Goal: Task Accomplishment & Management: Manage account settings

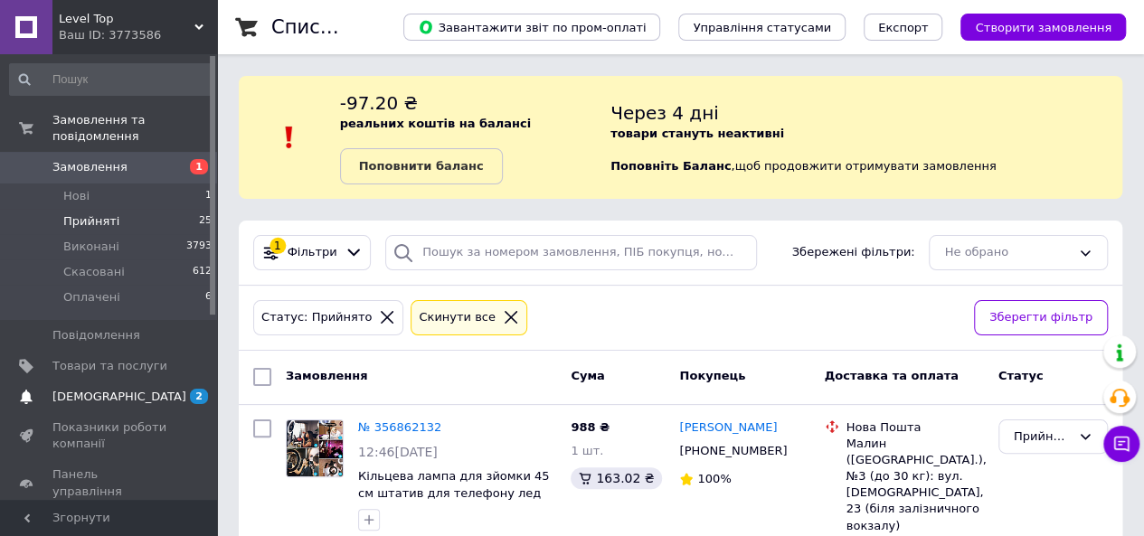
click at [126, 389] on span "[DEMOGRAPHIC_DATA]" at bounding box center [109, 397] width 115 height 16
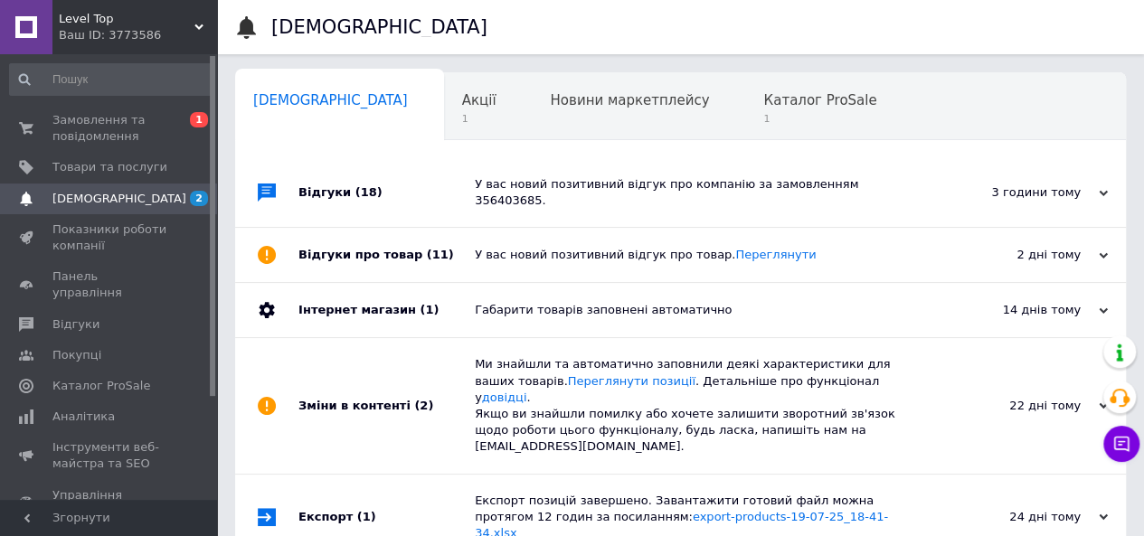
scroll to position [0, 5]
click at [758, 92] on span "Каталог ProSale" at bounding box center [814, 100] width 113 height 16
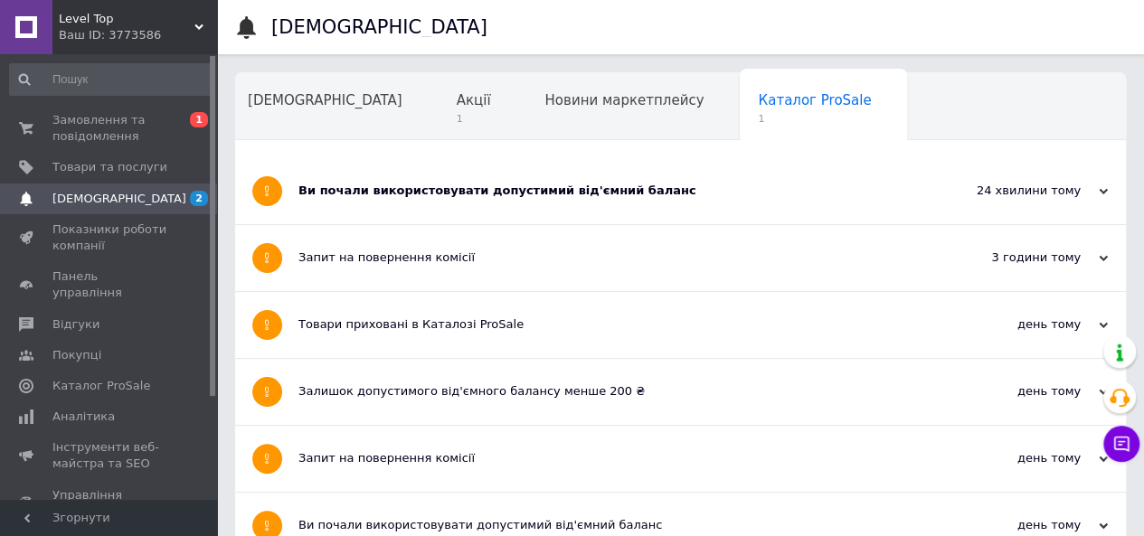
click at [648, 177] on div "Ви почали використовувати допустимий від'ємний баланс" at bounding box center [612, 191] width 629 height 66
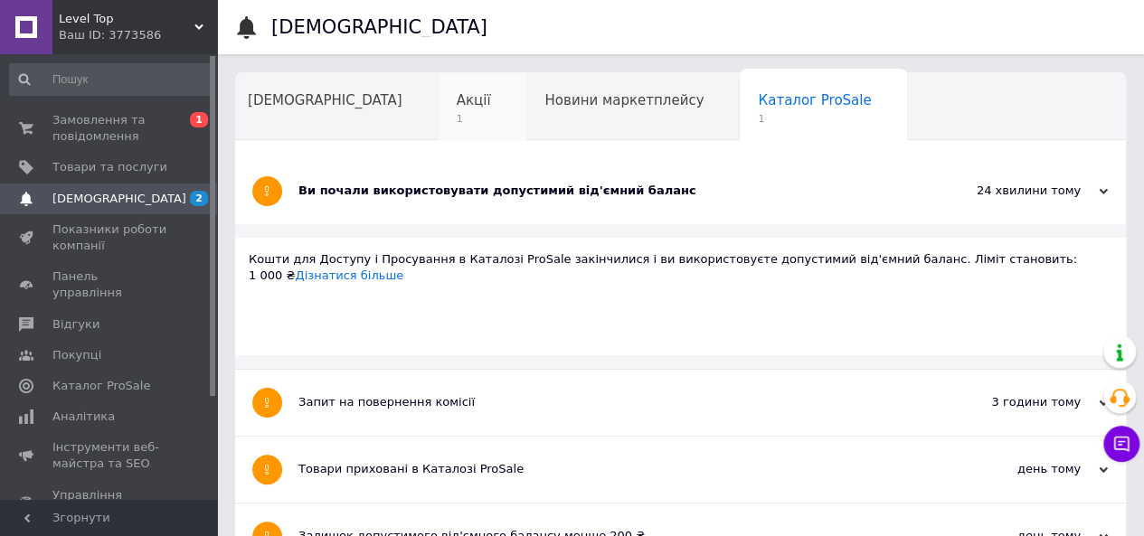
click at [457, 102] on span "Акції" at bounding box center [474, 100] width 34 height 16
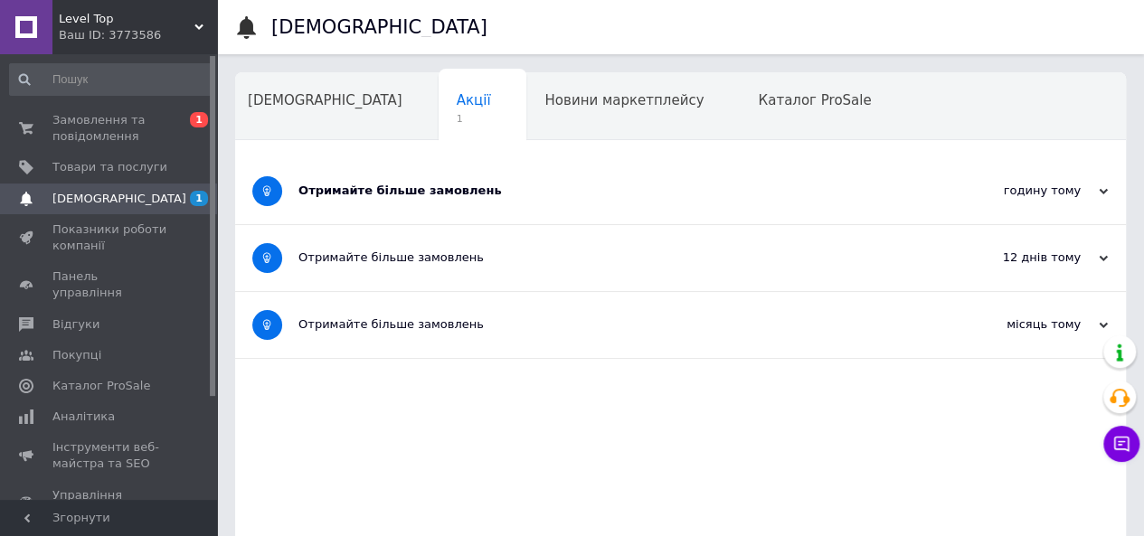
drag, startPoint x: 425, startPoint y: 200, endPoint x: 537, endPoint y: 151, distance: 122.3
click at [429, 199] on div "Отримайте більше замовлень" at bounding box center [612, 191] width 629 height 66
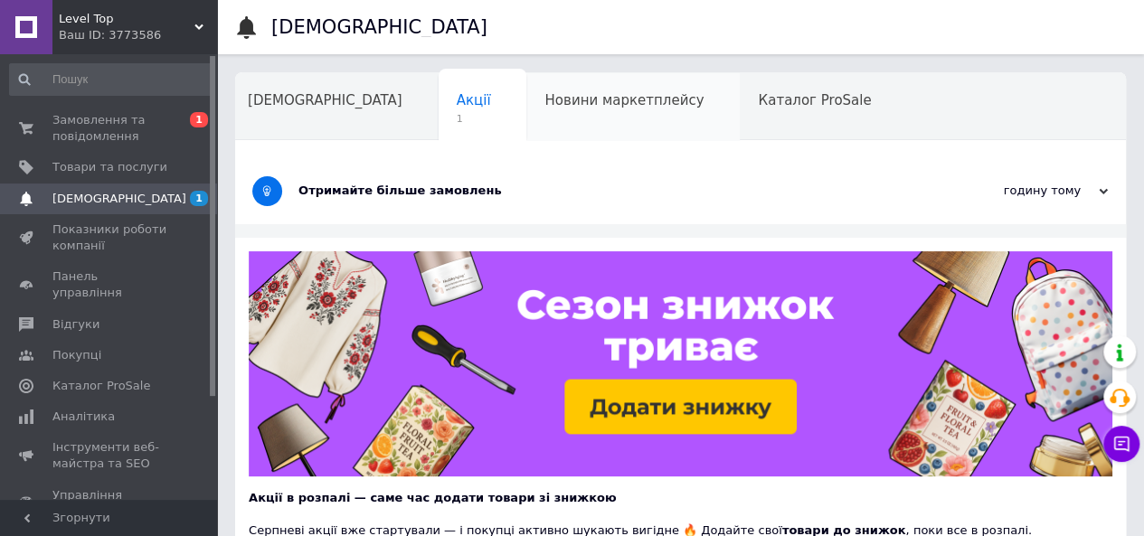
click at [553, 112] on div "Новини маркетплейсу" at bounding box center [632, 107] width 213 height 69
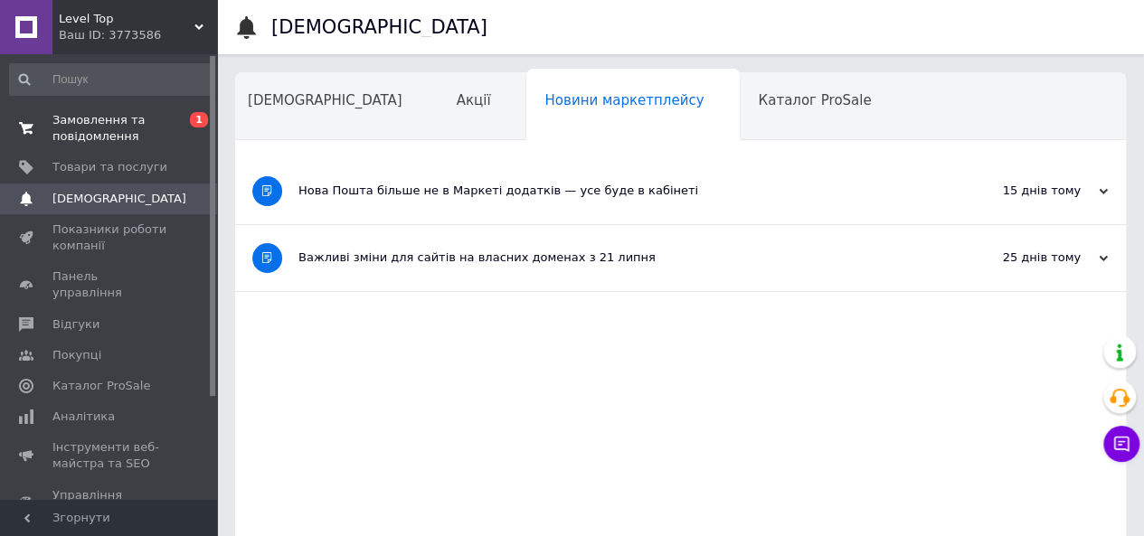
click at [120, 130] on span "Замовлення та повідомлення" at bounding box center [109, 128] width 115 height 33
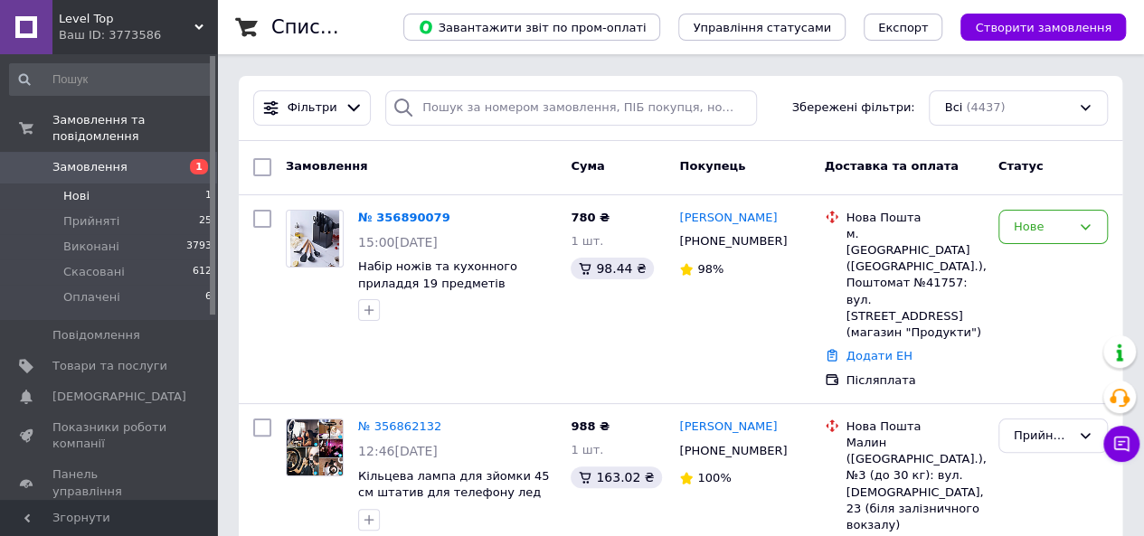
click at [107, 184] on li "Нові 1" at bounding box center [111, 196] width 222 height 25
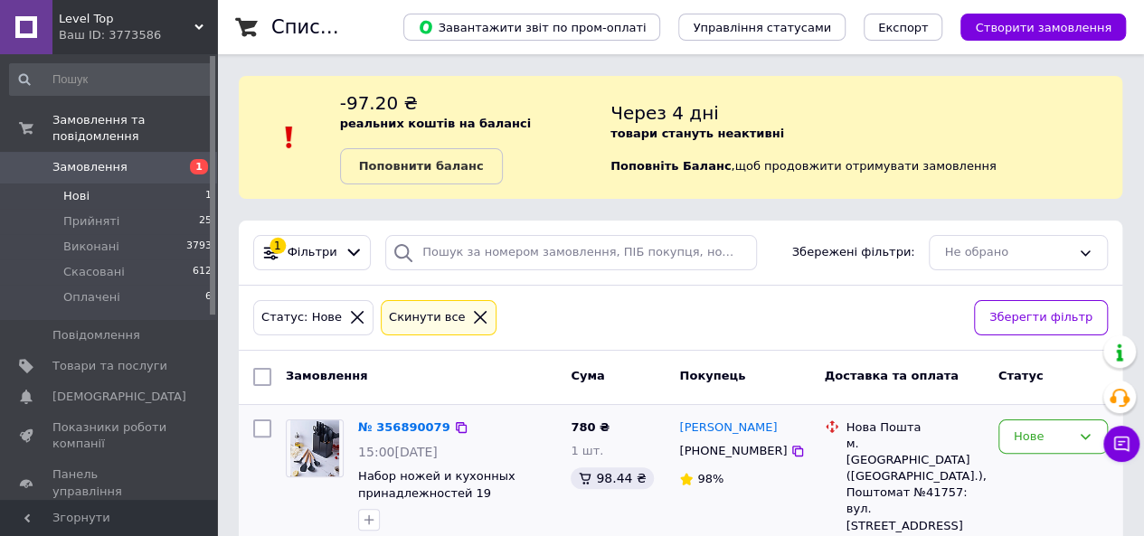
scroll to position [63, 0]
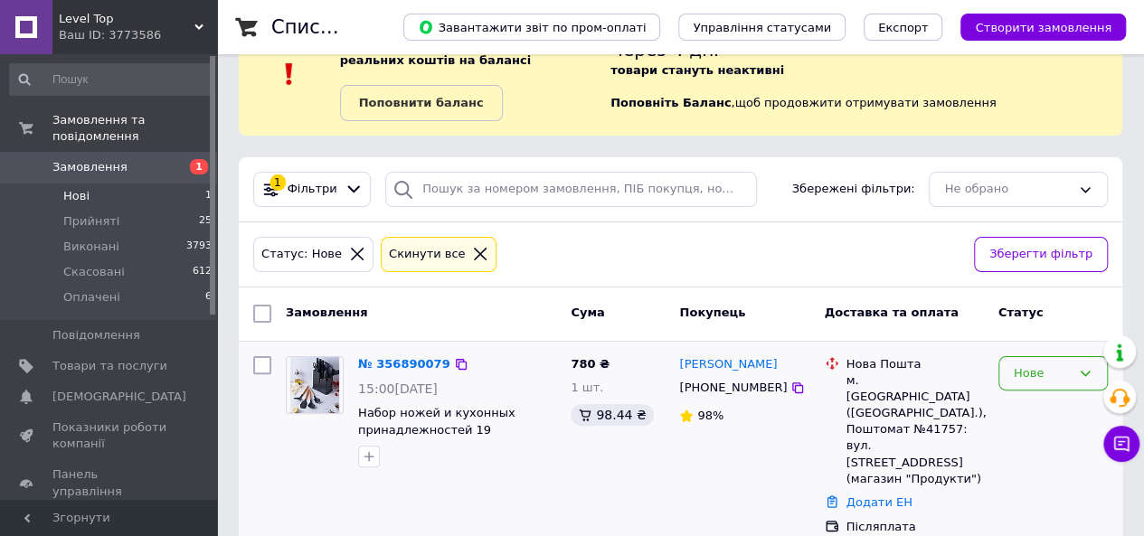
click at [1024, 381] on div "Нове" at bounding box center [1052, 373] width 109 height 35
click at [1038, 406] on li "Прийнято" at bounding box center [1053, 410] width 108 height 33
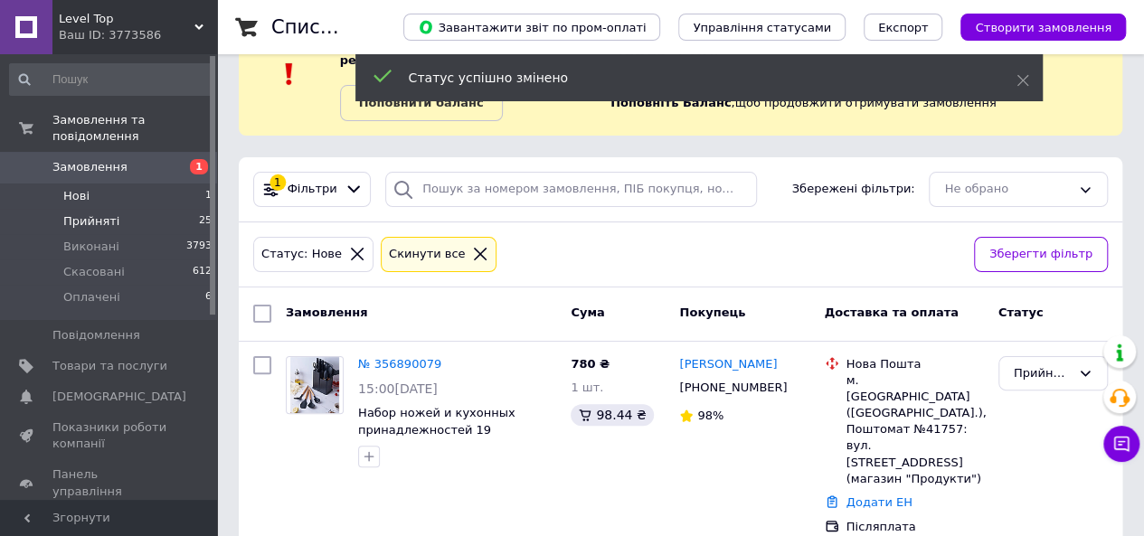
click at [129, 209] on li "Прийняті 25" at bounding box center [111, 221] width 222 height 25
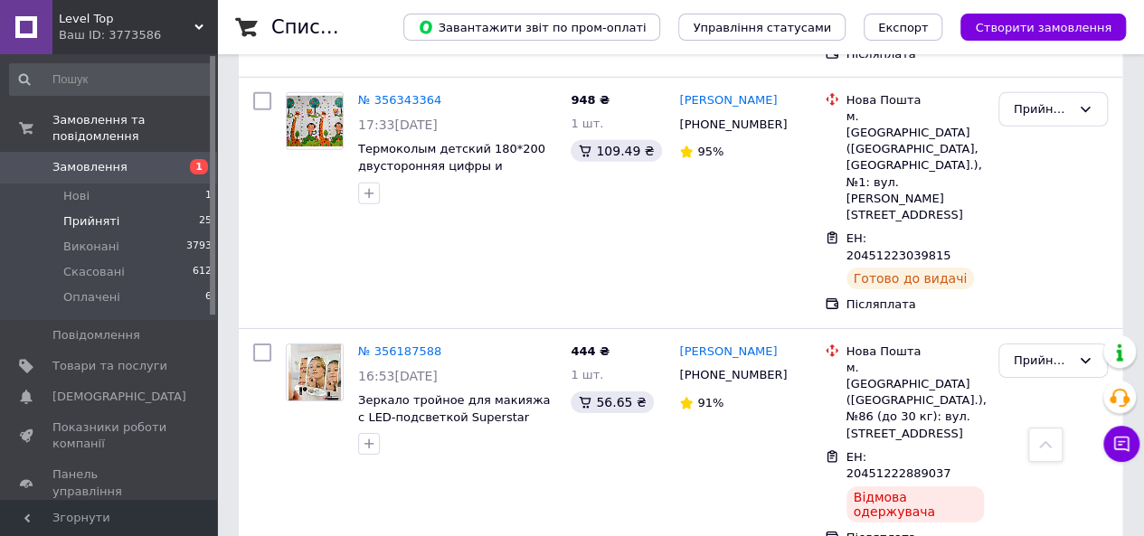
scroll to position [2623, 0]
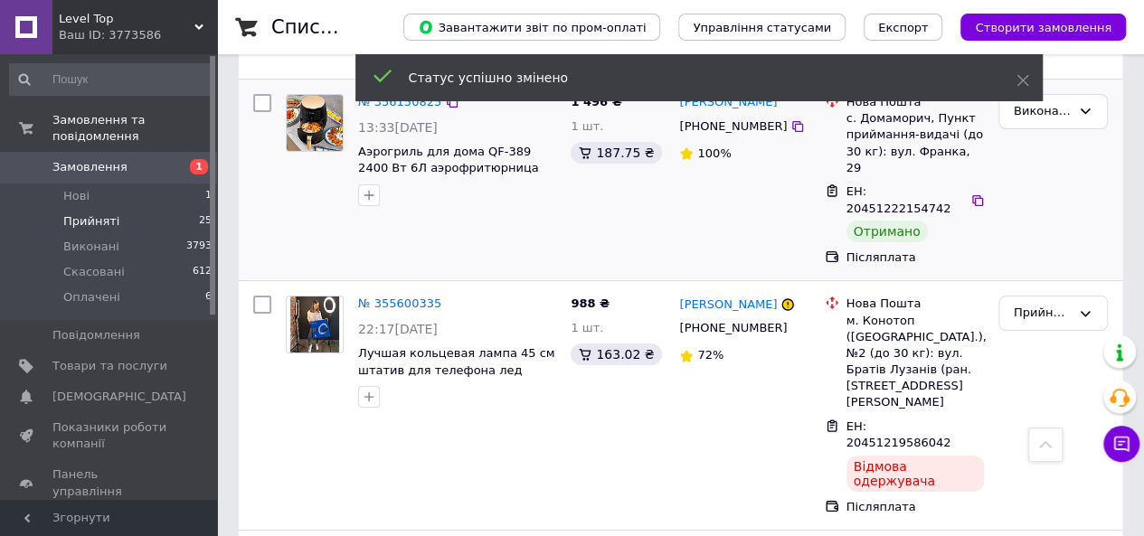
scroll to position [3317, 0]
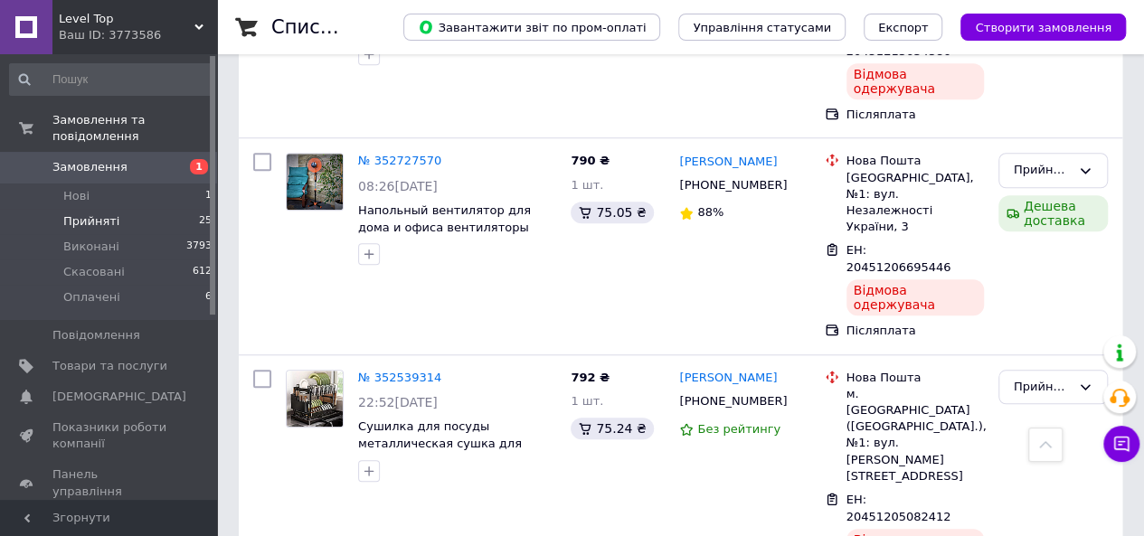
scroll to position [733, 0]
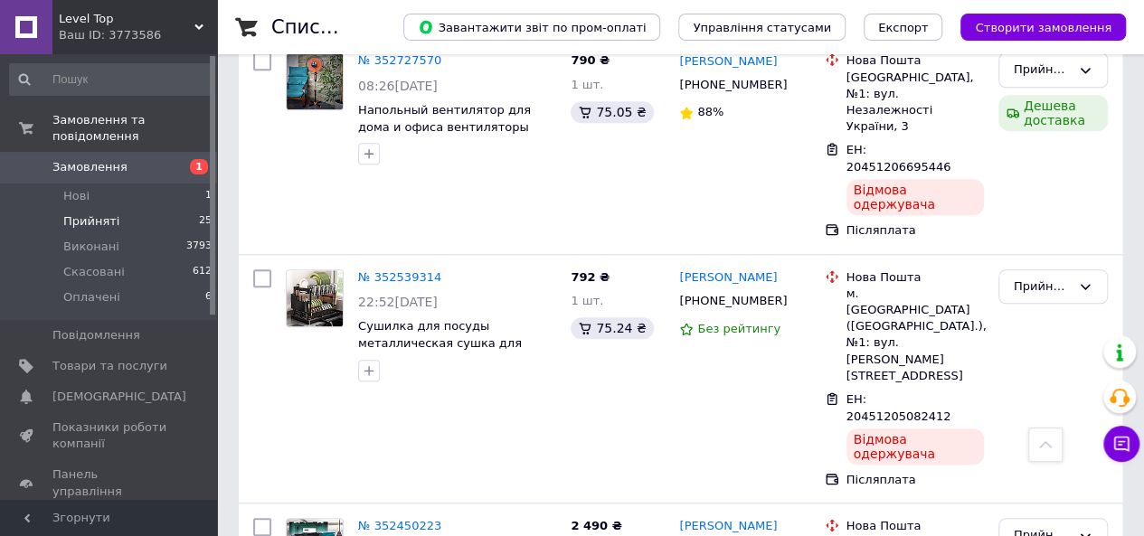
click at [147, 209] on li "Прийняті 25" at bounding box center [111, 221] width 222 height 25
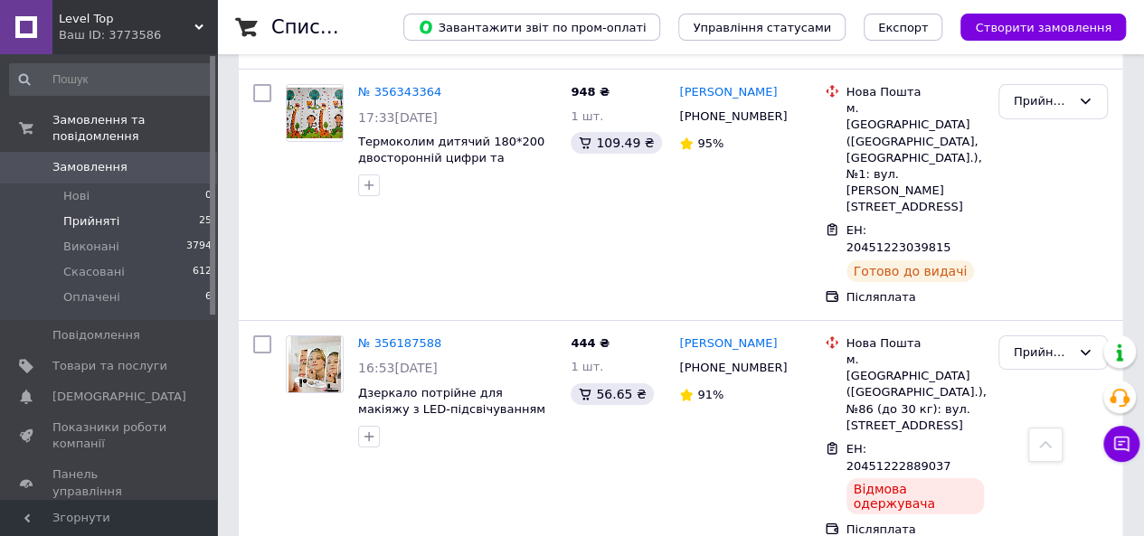
scroll to position [3325, 0]
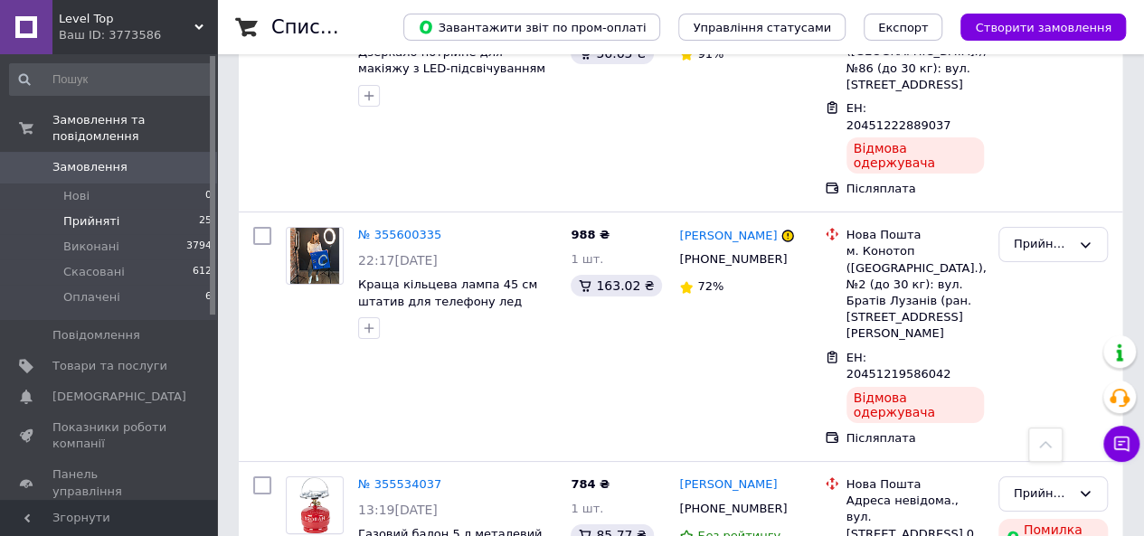
click at [91, 289] on span "Оплачені" at bounding box center [91, 297] width 57 height 16
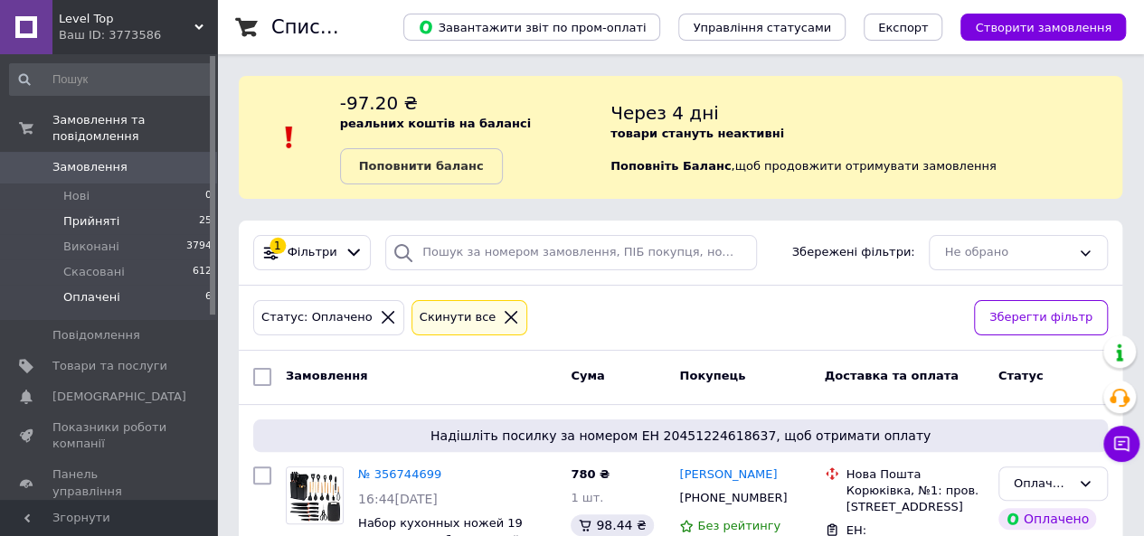
click at [152, 209] on li "Прийняті 25" at bounding box center [111, 221] width 222 height 25
